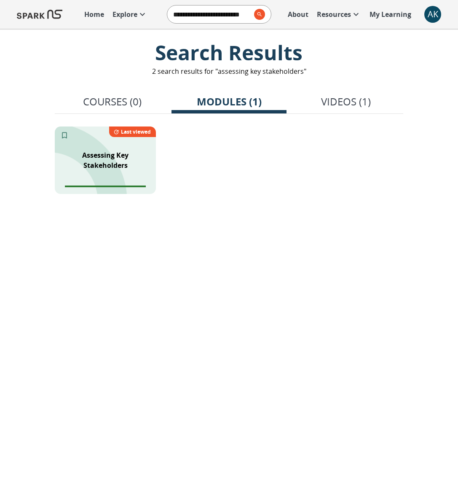
click at [247, 14] on input "**********" at bounding box center [208, 14] width 83 height 17
type input "**********"
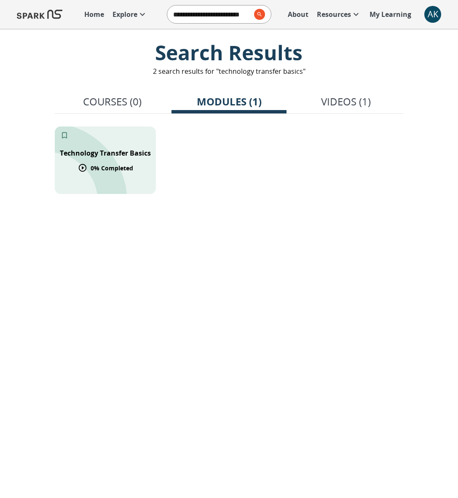
click at [116, 158] on p "Technology Transfer Basics" at bounding box center [105, 153] width 91 height 10
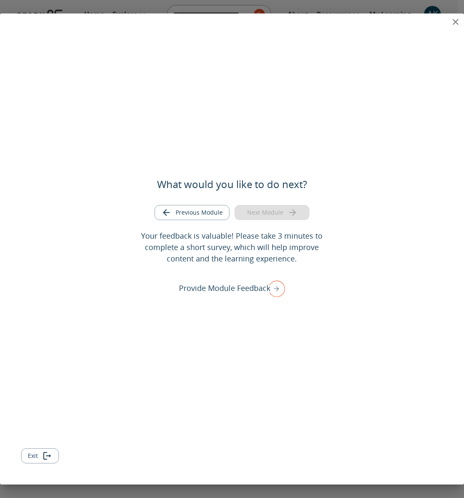
click at [37, 456] on button "Exit" at bounding box center [40, 456] width 38 height 16
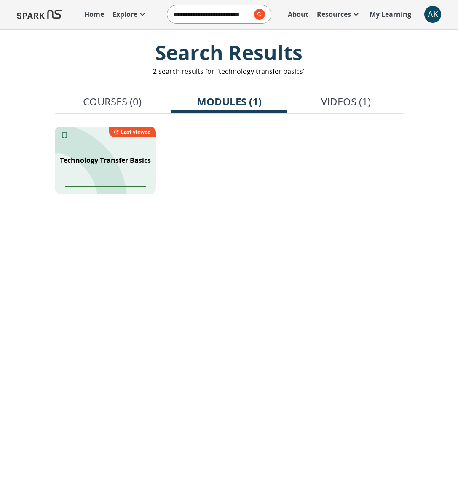
click at [337, 99] on p "Videos (1)" at bounding box center [346, 101] width 50 height 15
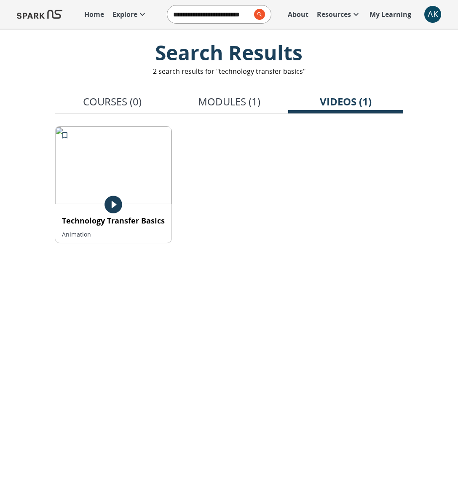
click at [219, 105] on p "Modules (1)" at bounding box center [229, 101] width 62 height 15
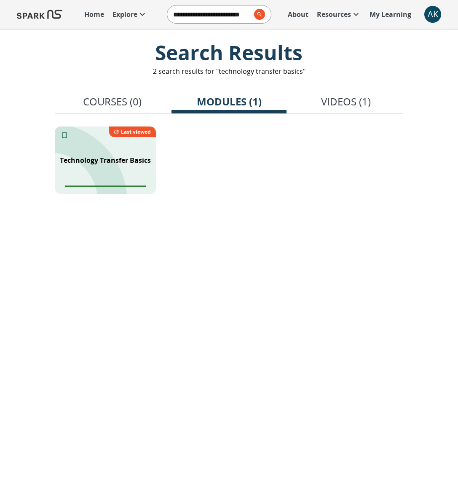
click at [405, 15] on p "My Learning" at bounding box center [391, 14] width 42 height 10
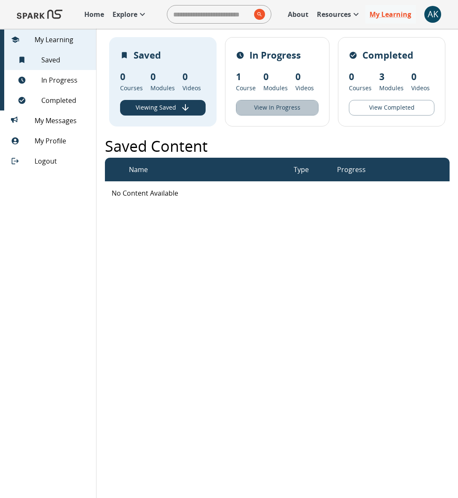
click at [275, 106] on button "View In Progress" at bounding box center [277, 108] width 83 height 16
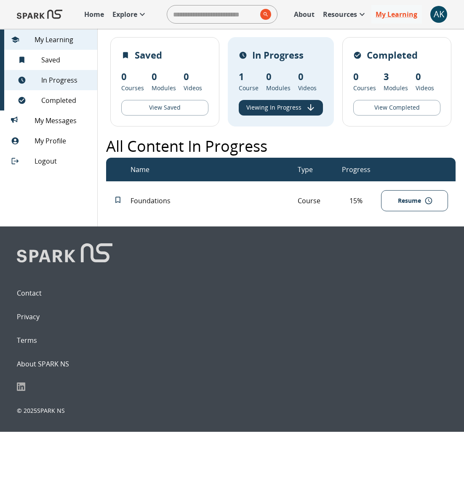
click at [406, 209] on button "Resume" at bounding box center [414, 200] width 67 height 21
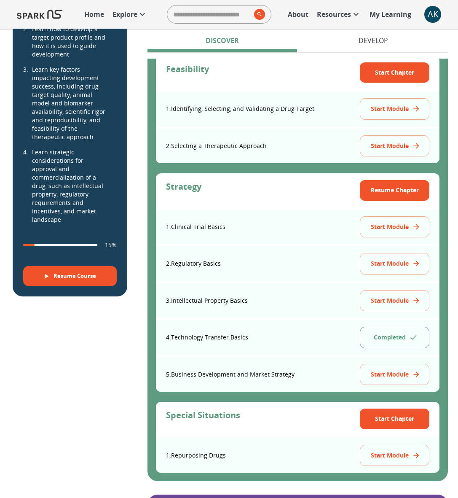
scroll to position [449, 0]
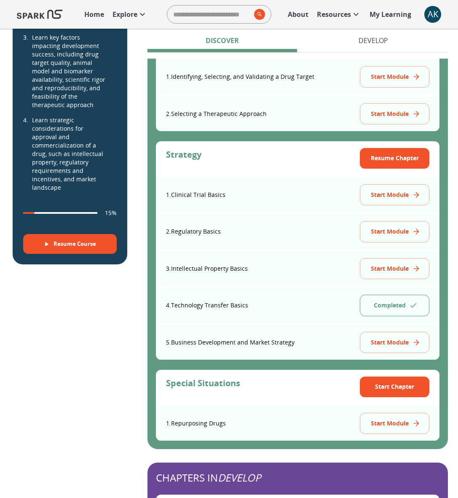
click at [387, 419] on button "Start Module" at bounding box center [395, 423] width 70 height 21
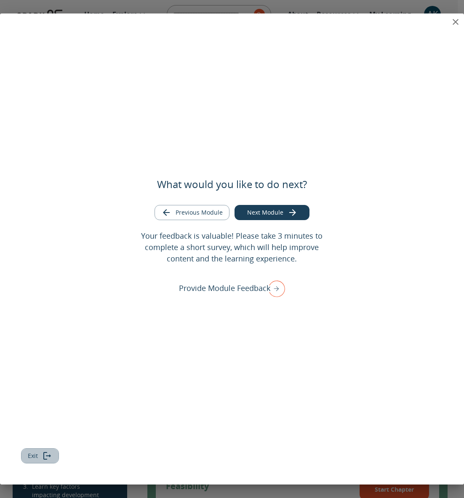
click at [35, 454] on button "Exit" at bounding box center [40, 456] width 38 height 16
